Goal: Find specific page/section: Find specific page/section

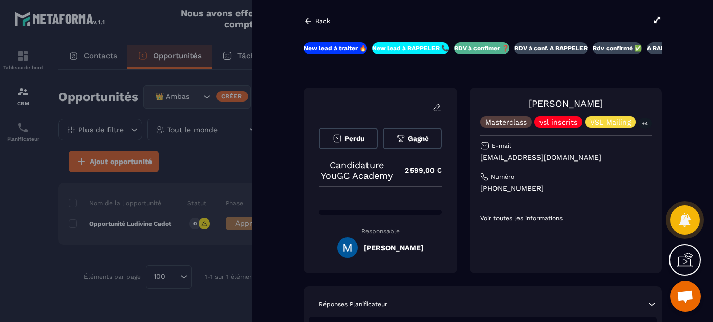
click at [166, 50] on div at bounding box center [356, 161] width 713 height 322
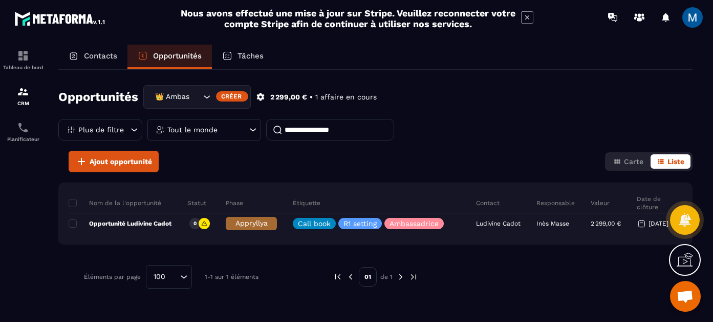
click at [166, 59] on p "Opportunités" at bounding box center [177, 55] width 49 height 9
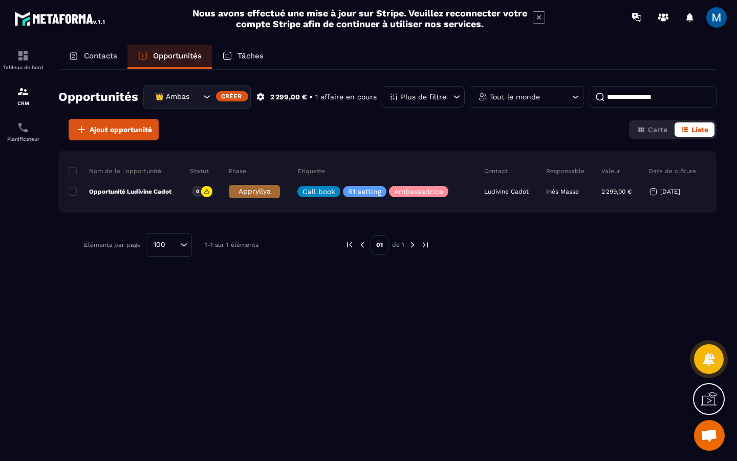
click at [200, 99] on div "👑 Ambassadrices" at bounding box center [197, 97] width 108 height 24
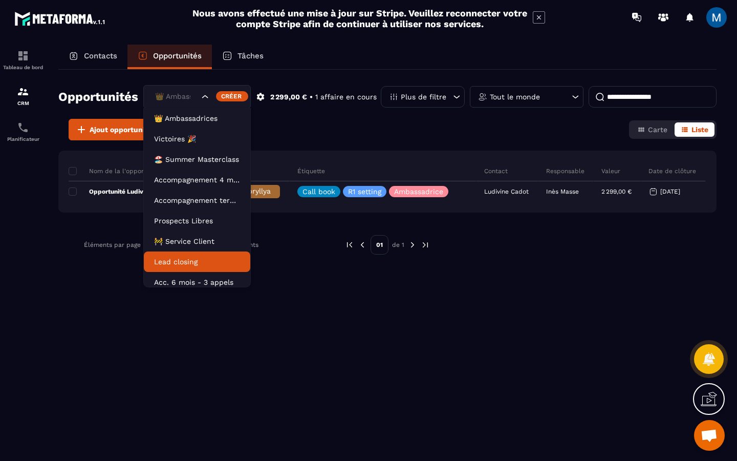
click at [227, 259] on p "Lead closing" at bounding box center [197, 262] width 86 height 10
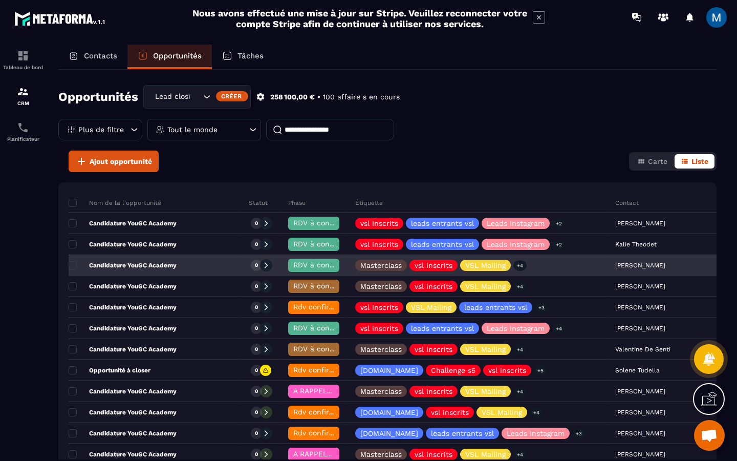
click at [162, 269] on div "Candidature YouGC Academy" at bounding box center [155, 266] width 173 height 20
